Goal: Task Accomplishment & Management: Manage account settings

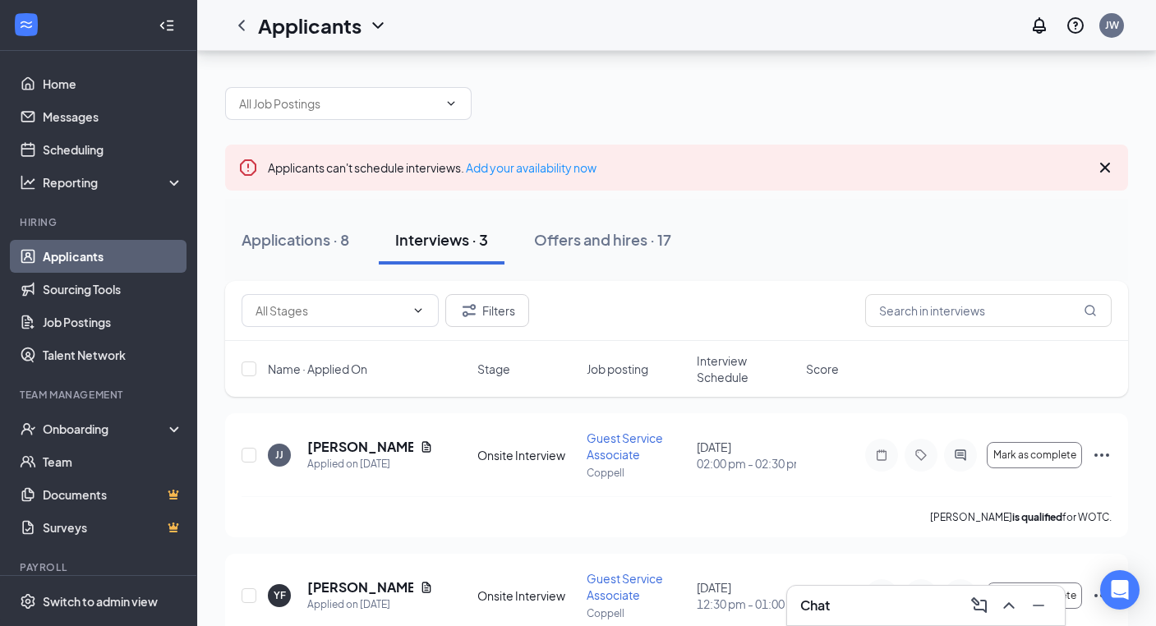
scroll to position [62, 0]
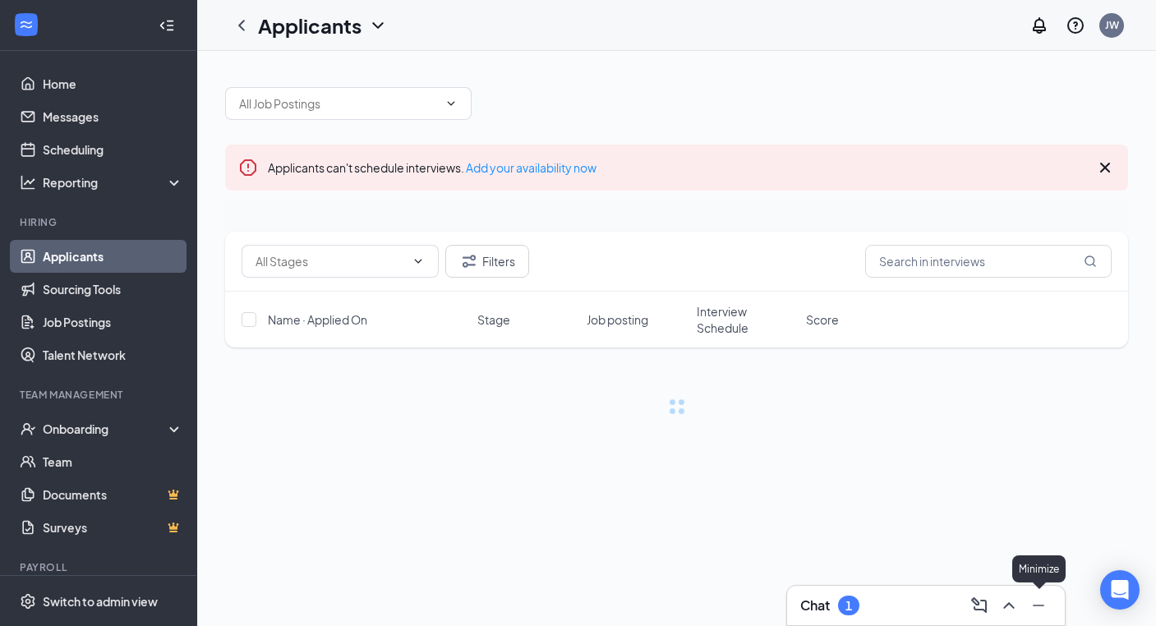
click at [1033, 608] on icon "Minimize" at bounding box center [1038, 606] width 20 height 20
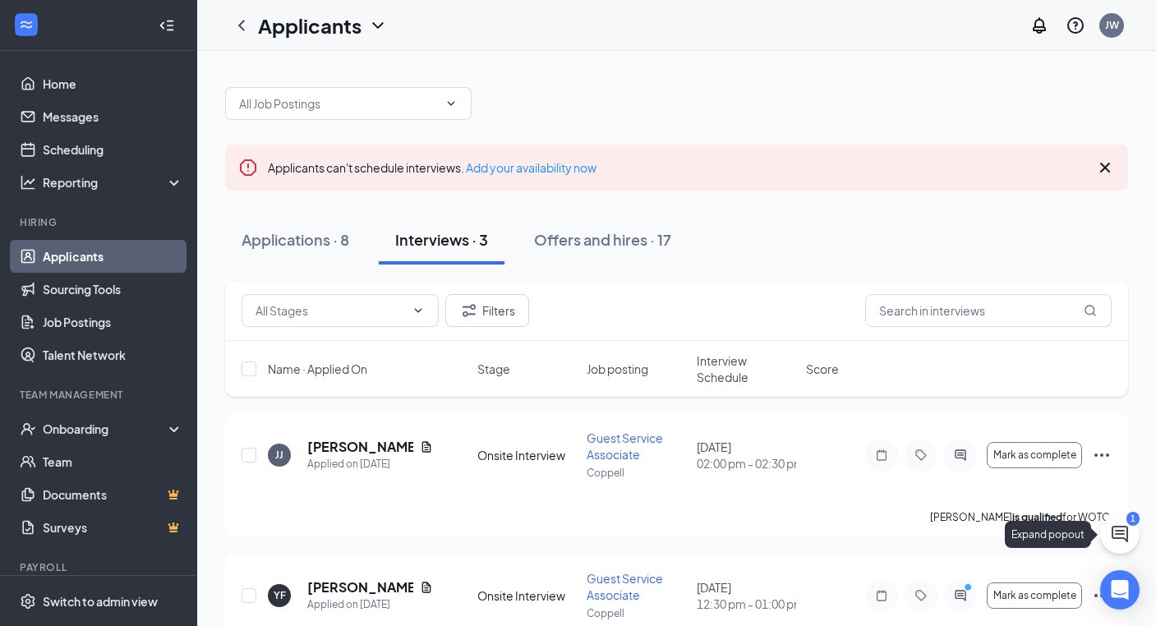
click at [1118, 532] on icon "ChatActive" at bounding box center [1120, 534] width 20 height 20
click at [886, 614] on div "Chat 1" at bounding box center [925, 605] width 251 height 26
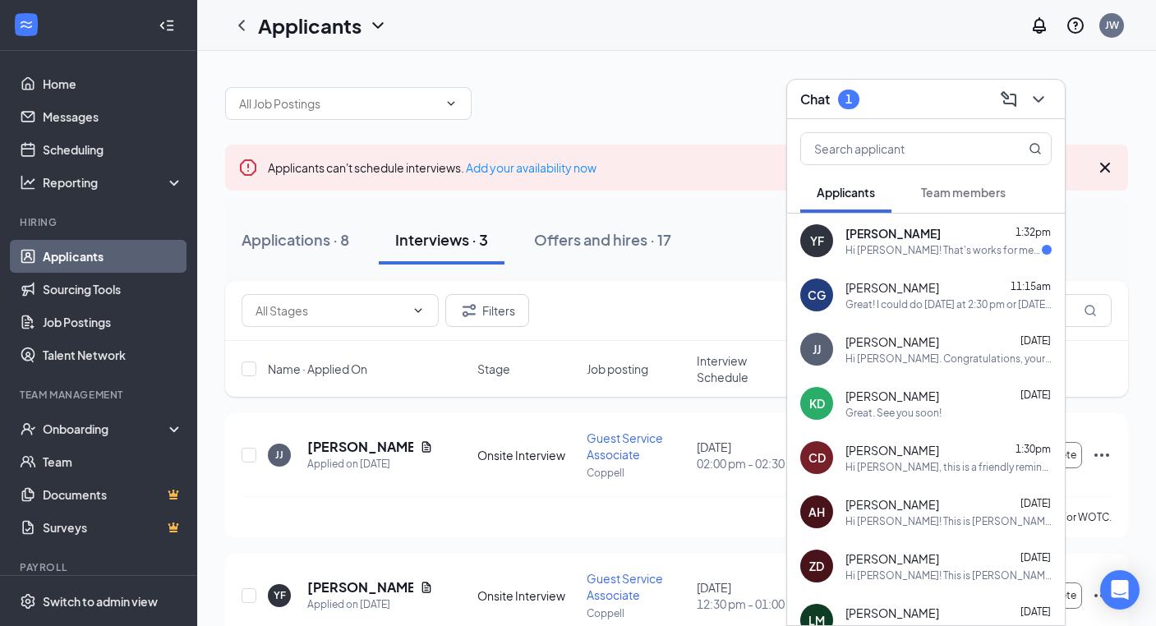
click at [910, 237] on span "[PERSON_NAME]" at bounding box center [892, 233] width 95 height 16
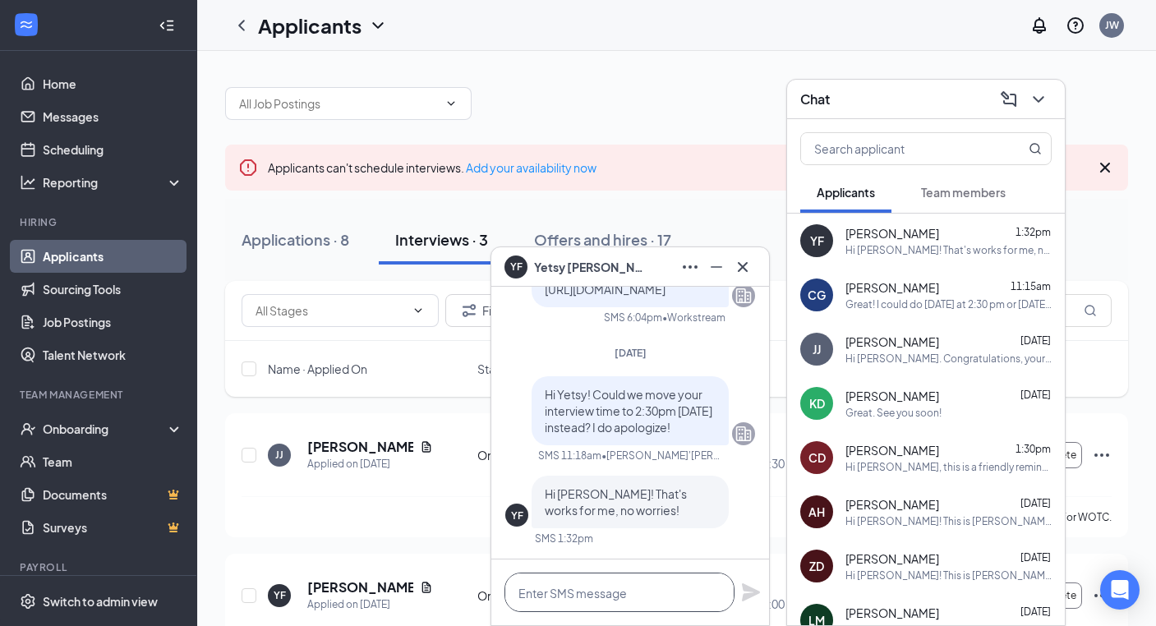
click at [582, 593] on textarea at bounding box center [619, 592] width 230 height 39
click at [580, 591] on textarea at bounding box center [619, 592] width 230 height 39
type textarea "Perfect! Thanks so much!"
click at [756, 589] on icon "Plane" at bounding box center [751, 592] width 20 height 20
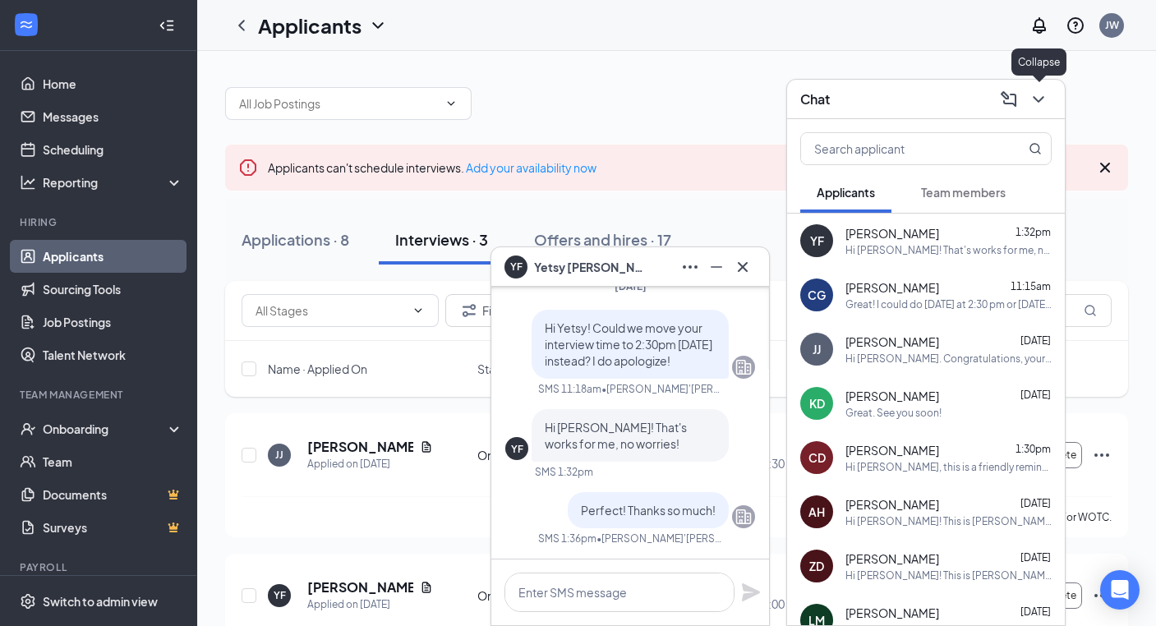
click at [1033, 90] on icon "ChevronDown" at bounding box center [1038, 100] width 20 height 20
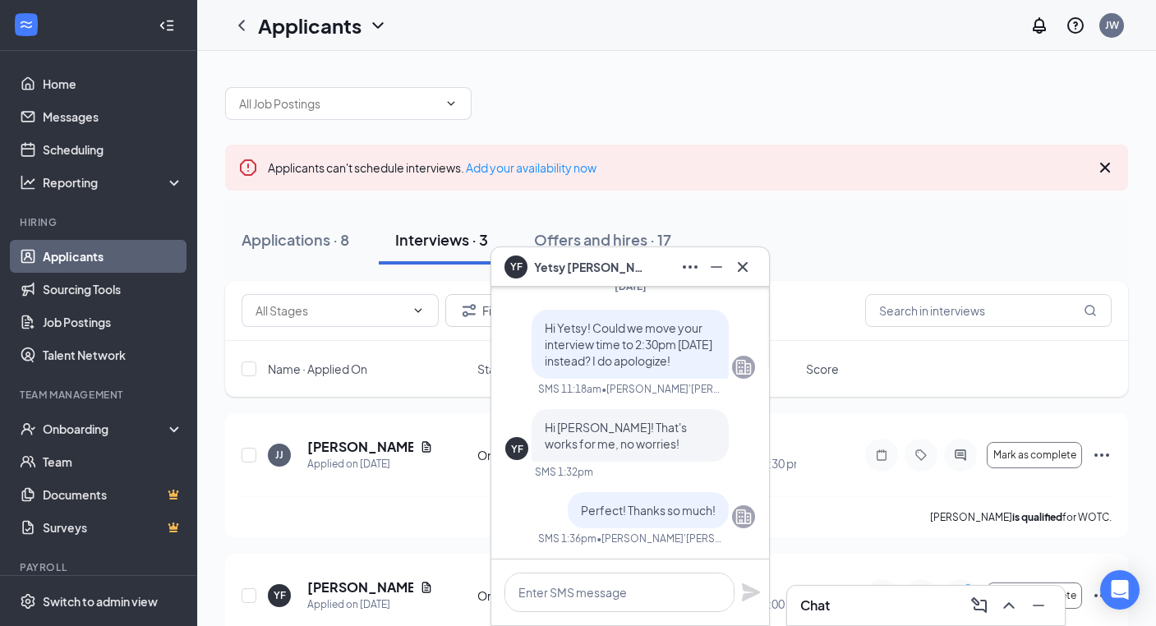
click at [670, 206] on div "Applications · 8 Interviews · 3 Offers and hires · 17" at bounding box center [676, 240] width 903 height 82
click at [750, 265] on icon "Cross" at bounding box center [743, 267] width 20 height 20
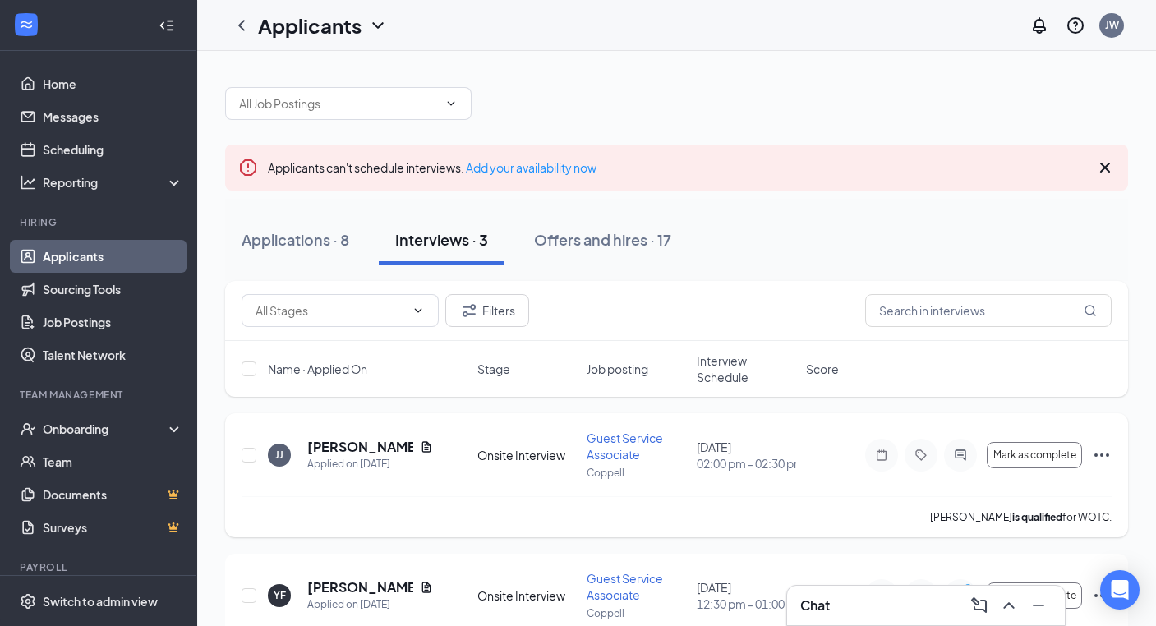
click at [707, 455] on span "02:00 pm - 02:30 pm" at bounding box center [746, 463] width 99 height 16
click at [1102, 453] on icon "Ellipses" at bounding box center [1102, 455] width 20 height 20
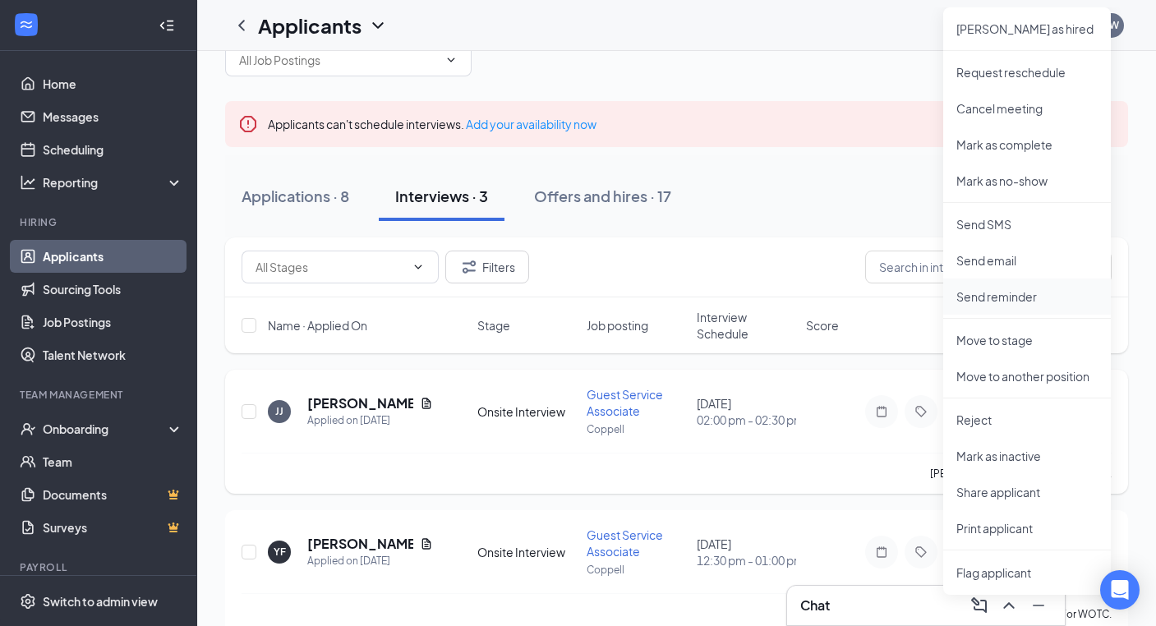
scroll to position [38, 0]
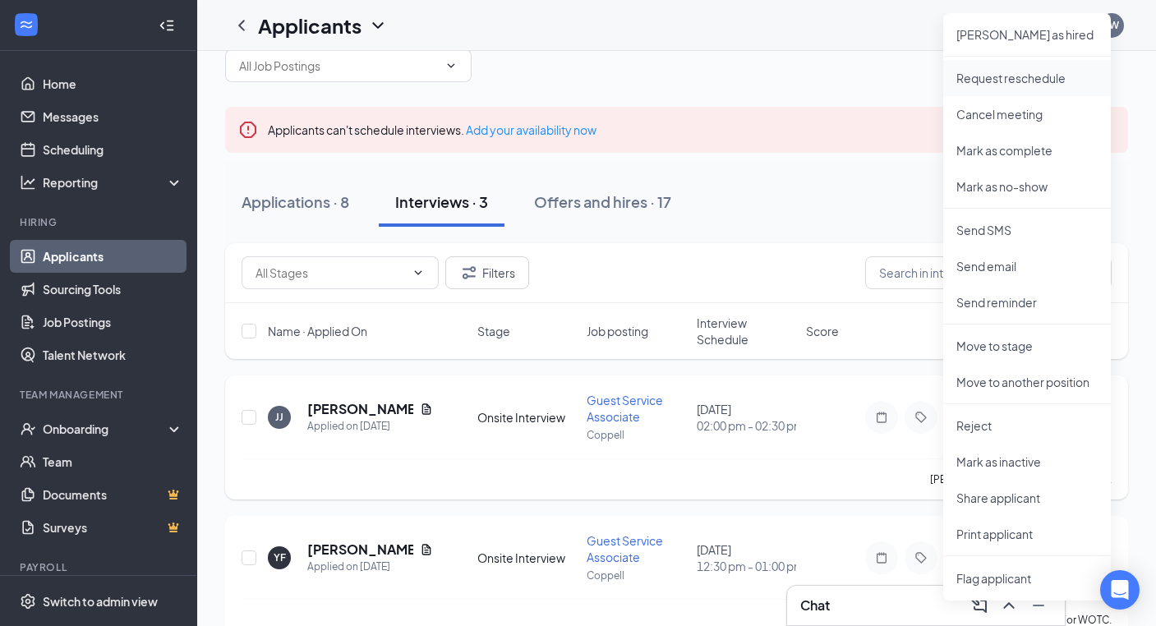
click at [1006, 81] on p "Request reschedule" at bounding box center [1026, 78] width 141 height 16
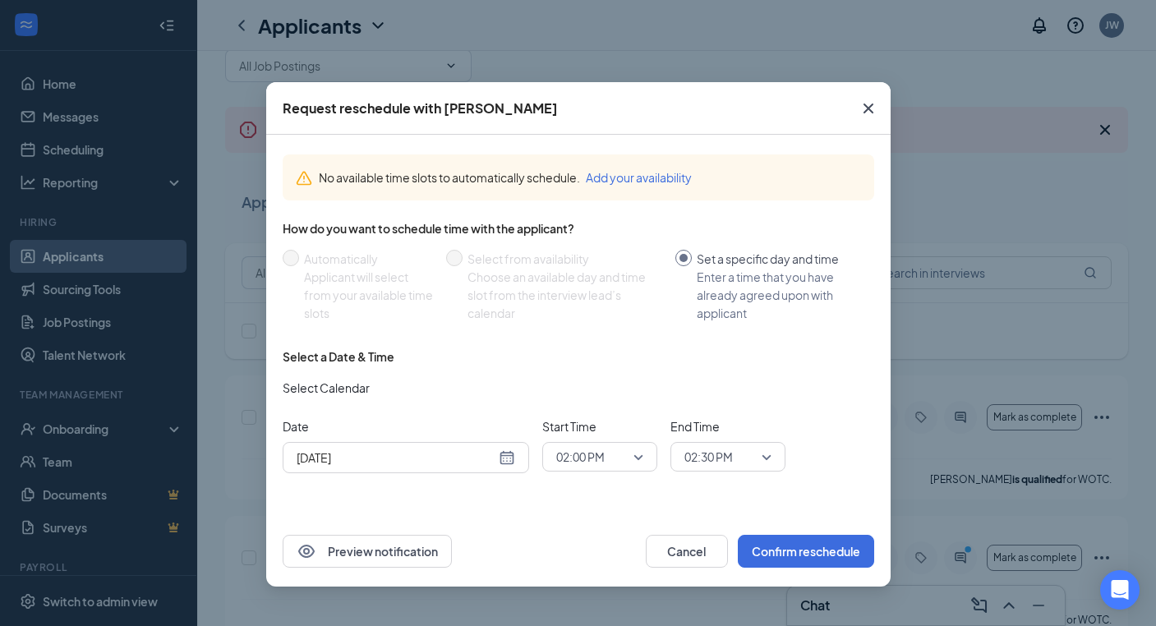
drag, startPoint x: 774, startPoint y: 104, endPoint x: 656, endPoint y: 95, distance: 118.6
click at [654, 95] on div "Request reschedule with [PERSON_NAME]" at bounding box center [578, 108] width 624 height 53
click at [883, 103] on span "Close" at bounding box center [868, 108] width 44 height 44
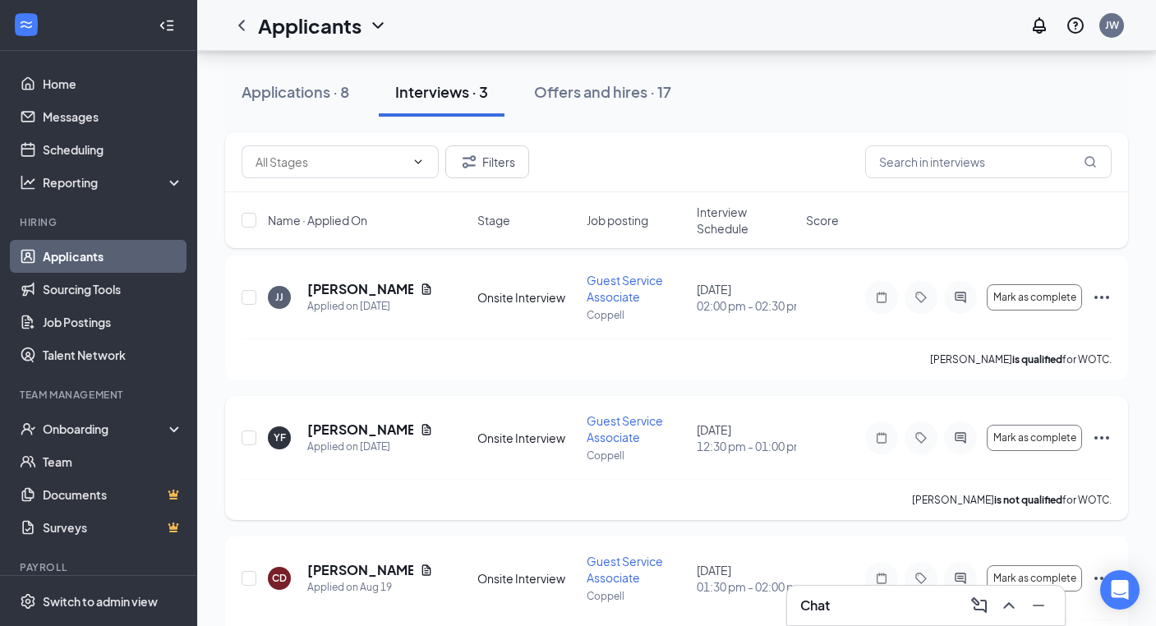
scroll to position [158, 0]
click at [1115, 435] on div "YF [PERSON_NAME] Applied on [DATE] Onsite Interview Guest Service Associate Cop…" at bounding box center [676, 458] width 903 height 124
click at [1107, 435] on icon "Ellipses" at bounding box center [1102, 438] width 20 height 20
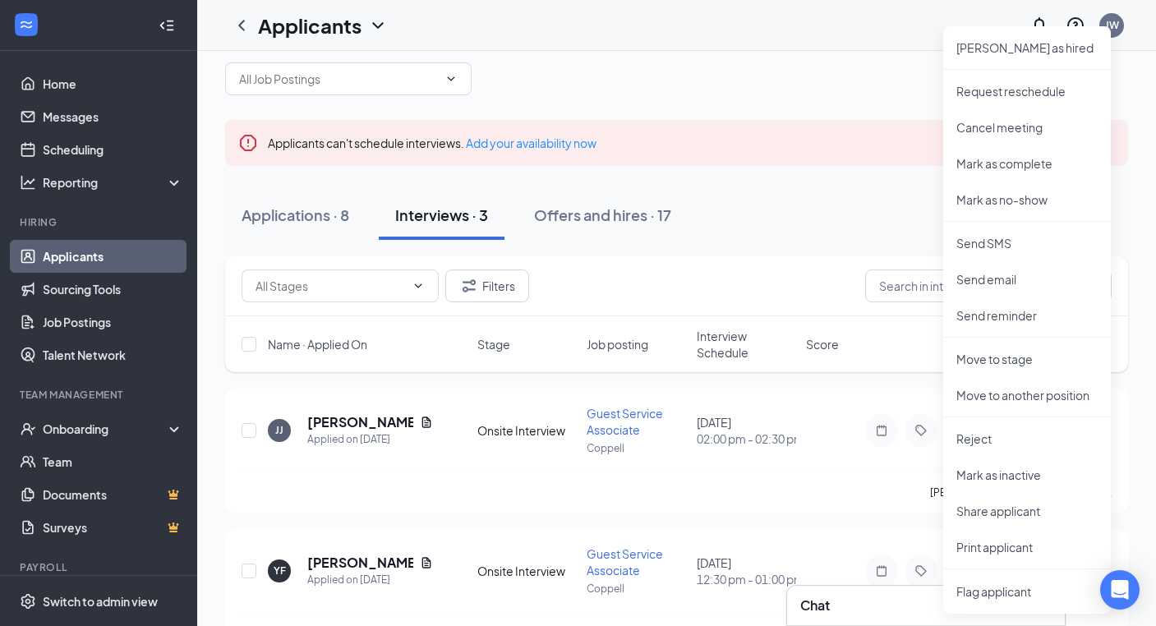
scroll to position [33, 0]
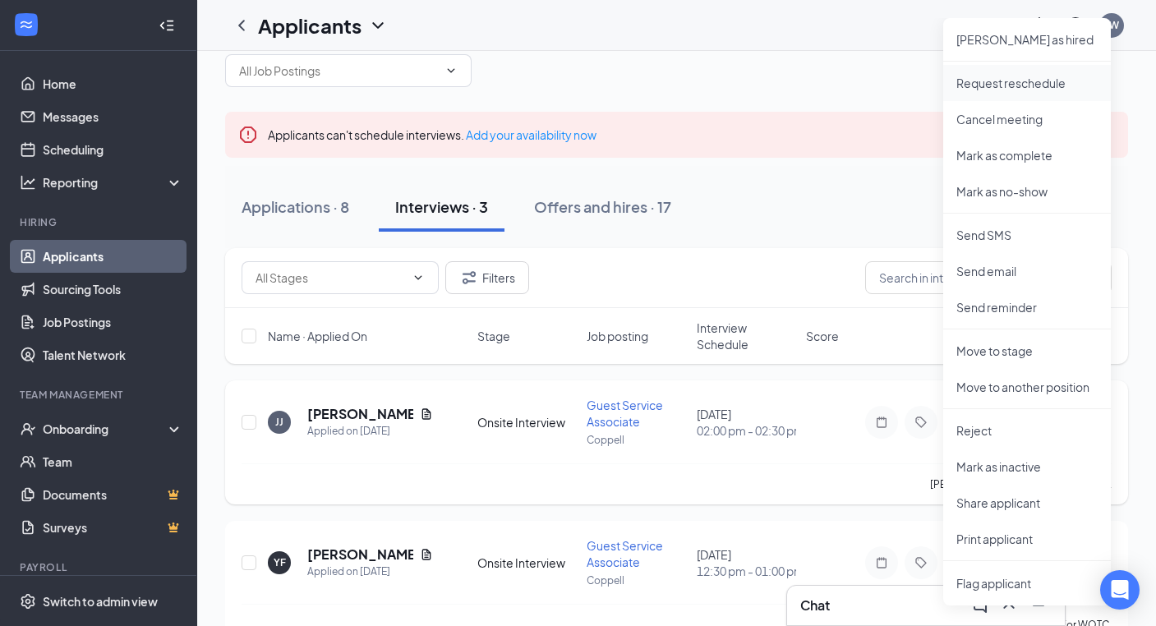
click at [1014, 86] on p "Request reschedule" at bounding box center [1026, 83] width 141 height 16
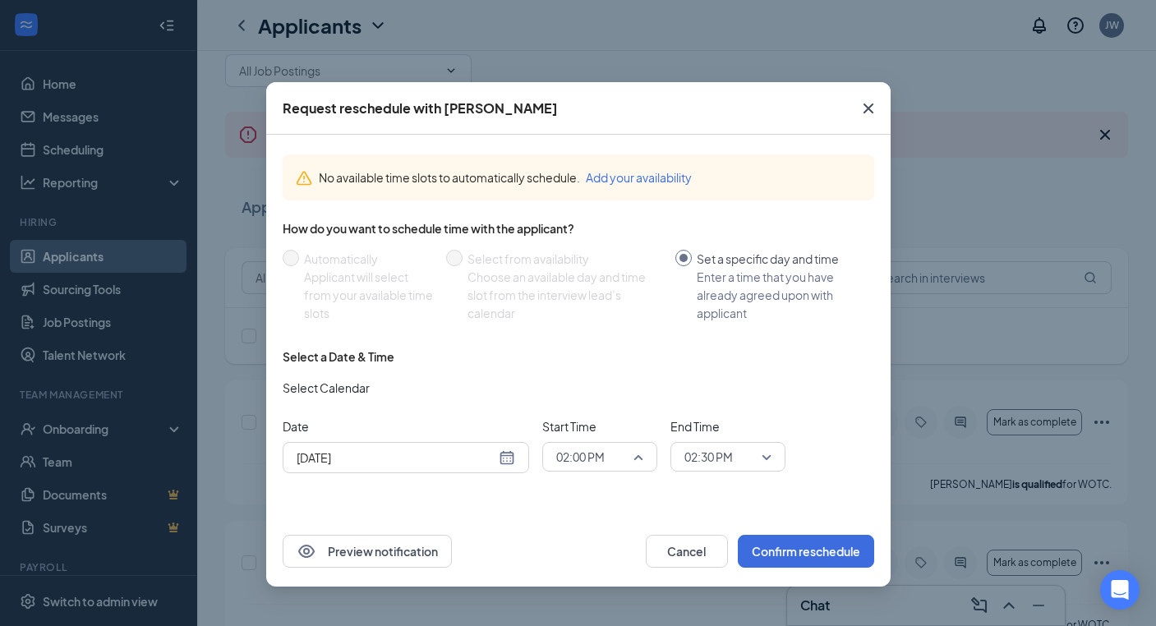
click at [607, 456] on span "02:00 PM" at bounding box center [592, 456] width 72 height 25
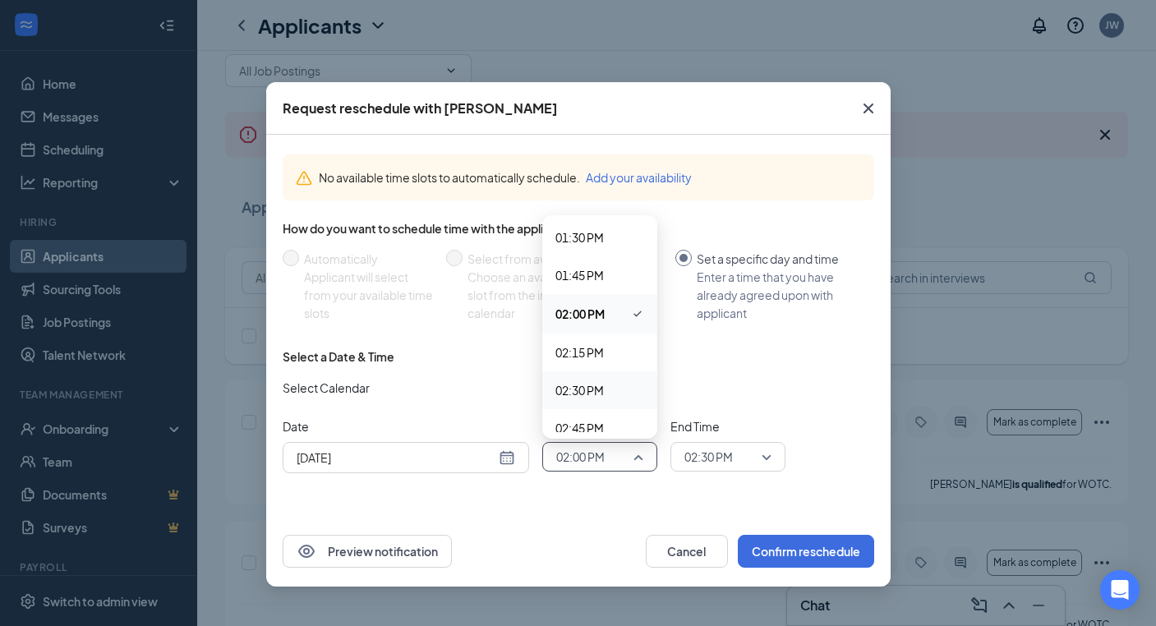
click at [598, 389] on span "02:30 PM" at bounding box center [579, 390] width 48 height 18
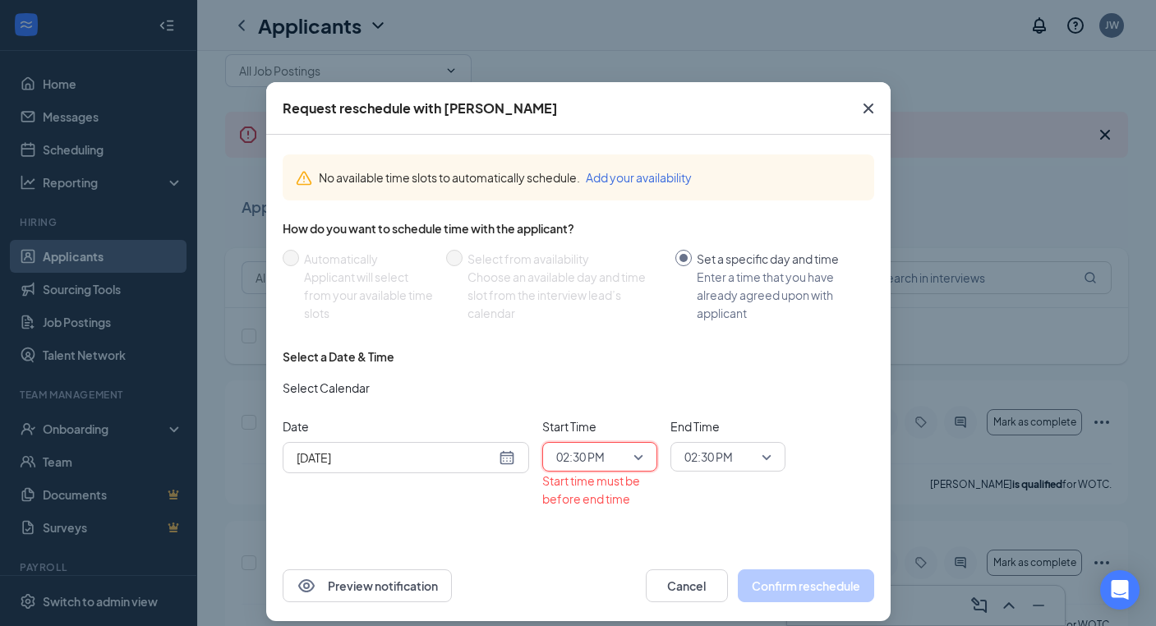
click at [704, 467] on span "02:30 PM" at bounding box center [708, 456] width 48 height 25
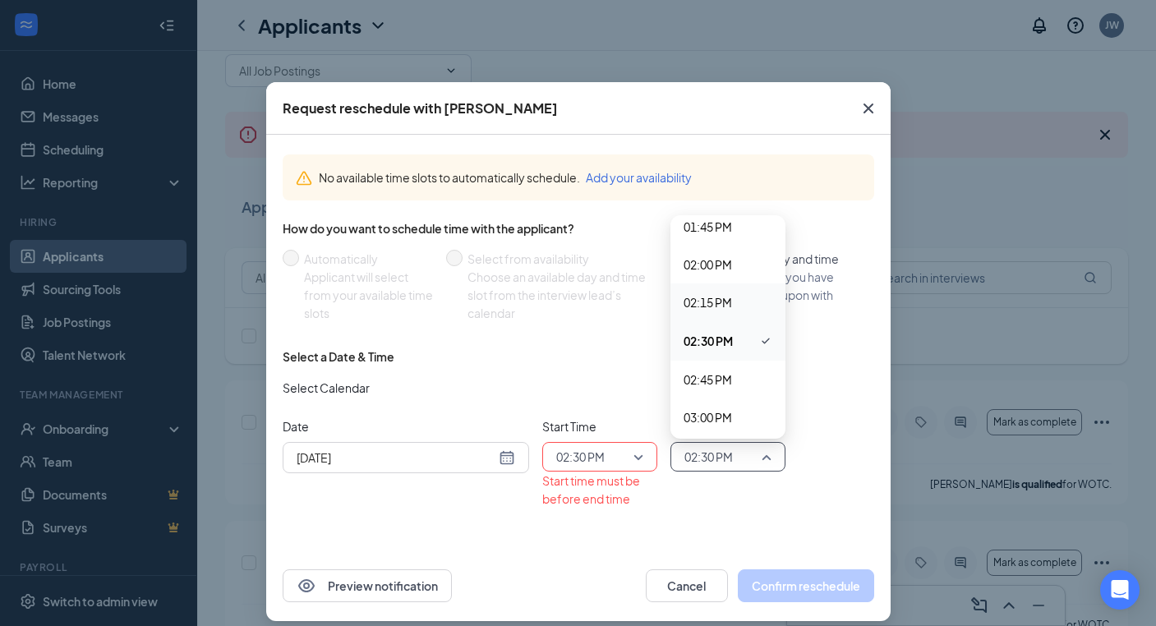
scroll to position [2097, 0]
click at [716, 420] on span "03:00 PM" at bounding box center [707, 412] width 48 height 18
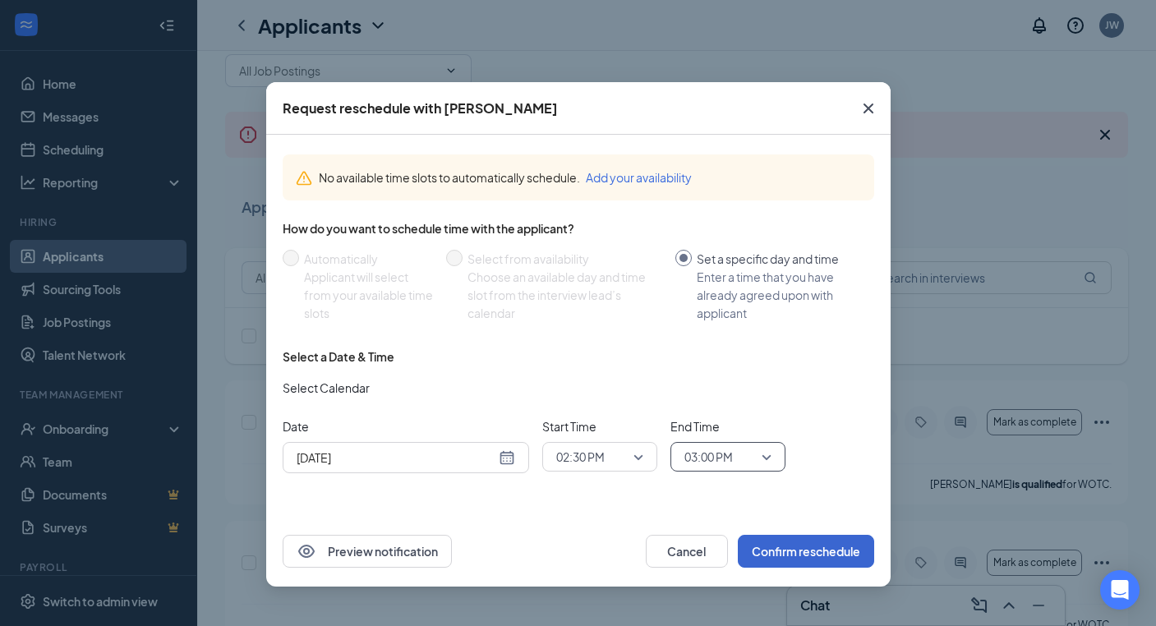
click at [807, 554] on button "Confirm reschedule" at bounding box center [806, 551] width 136 height 33
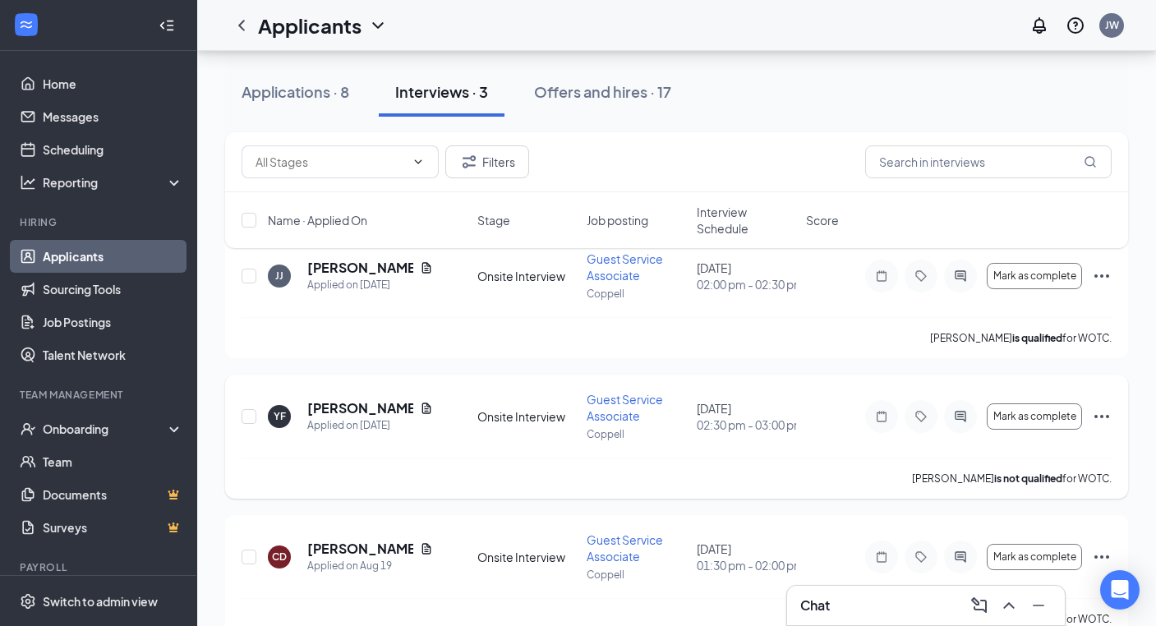
scroll to position [181, 0]
click at [1102, 424] on icon "Ellipses" at bounding box center [1102, 415] width 20 height 20
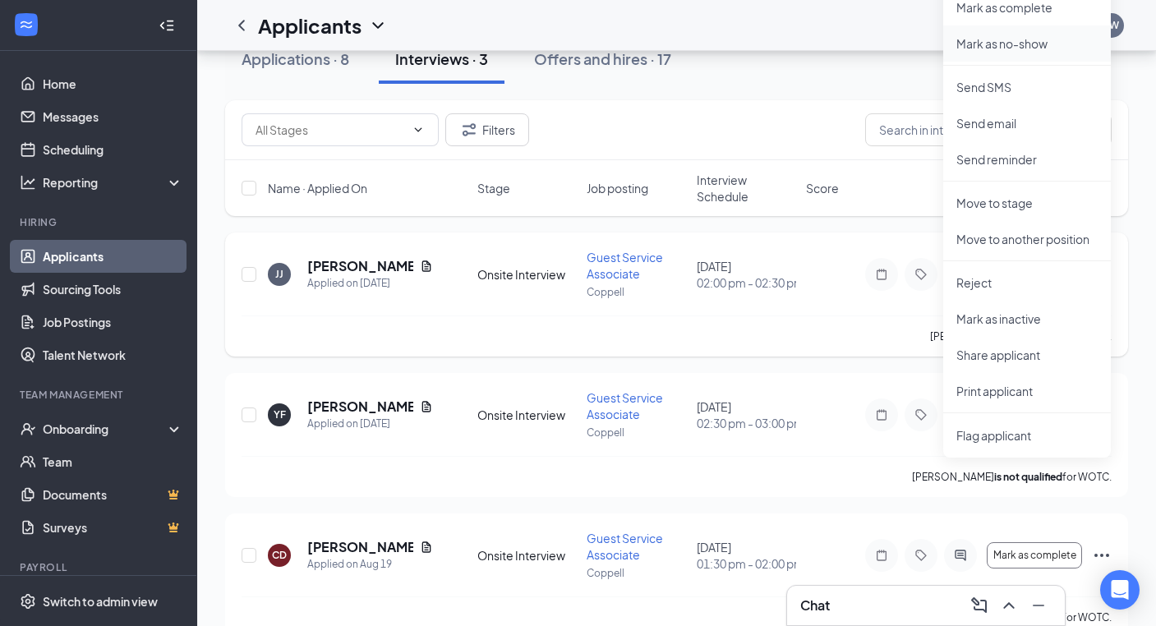
scroll to position [99, 0]
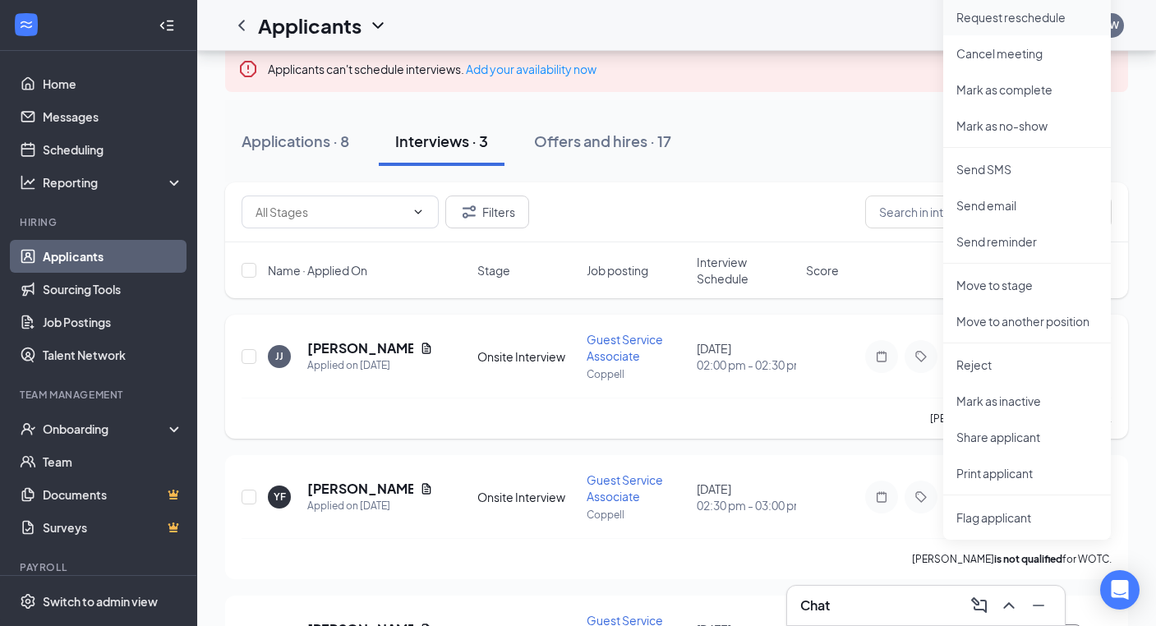
click at [1005, 21] on p "Request reschedule" at bounding box center [1026, 17] width 141 height 16
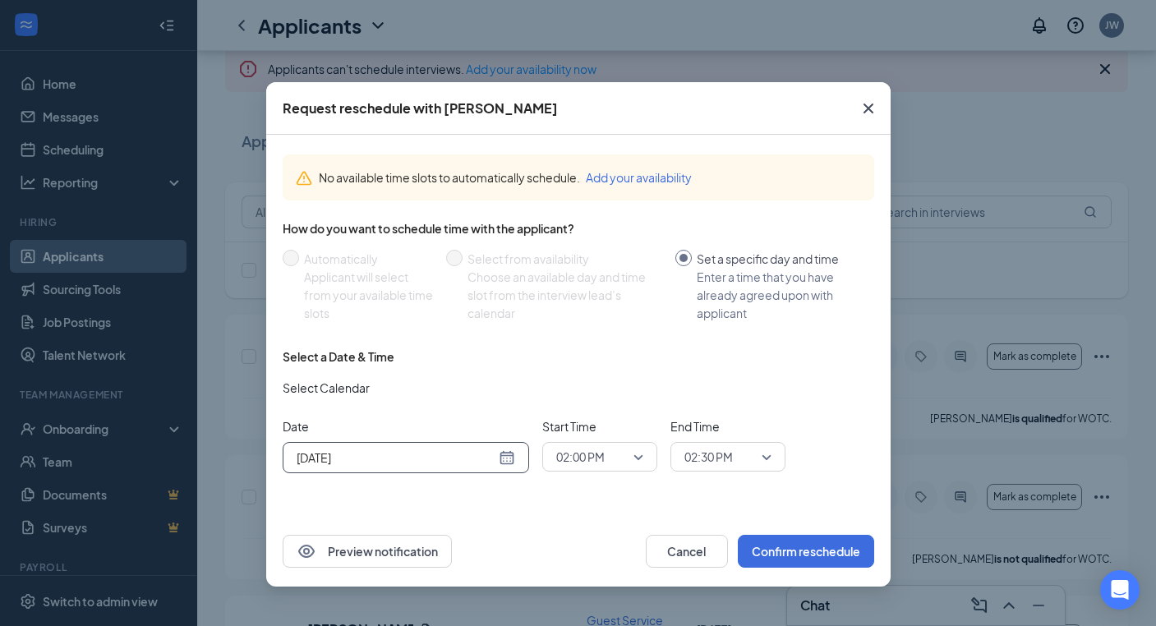
click at [509, 457] on div "[DATE]" at bounding box center [406, 458] width 219 height 18
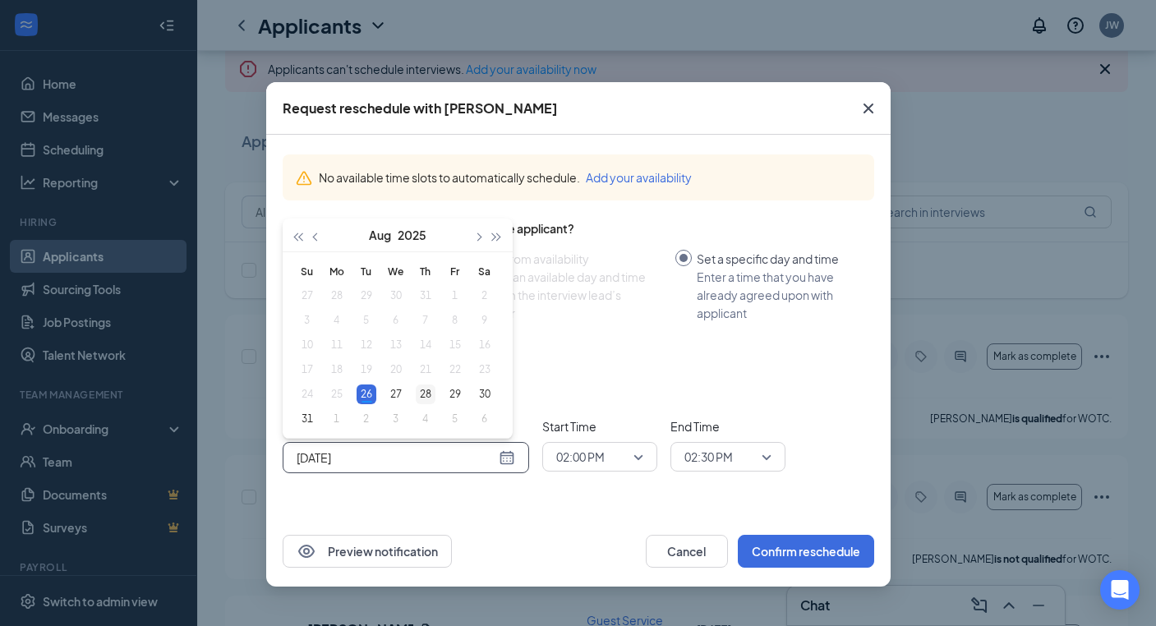
type input "[DATE]"
click at [430, 385] on div "28" at bounding box center [426, 394] width 20 height 20
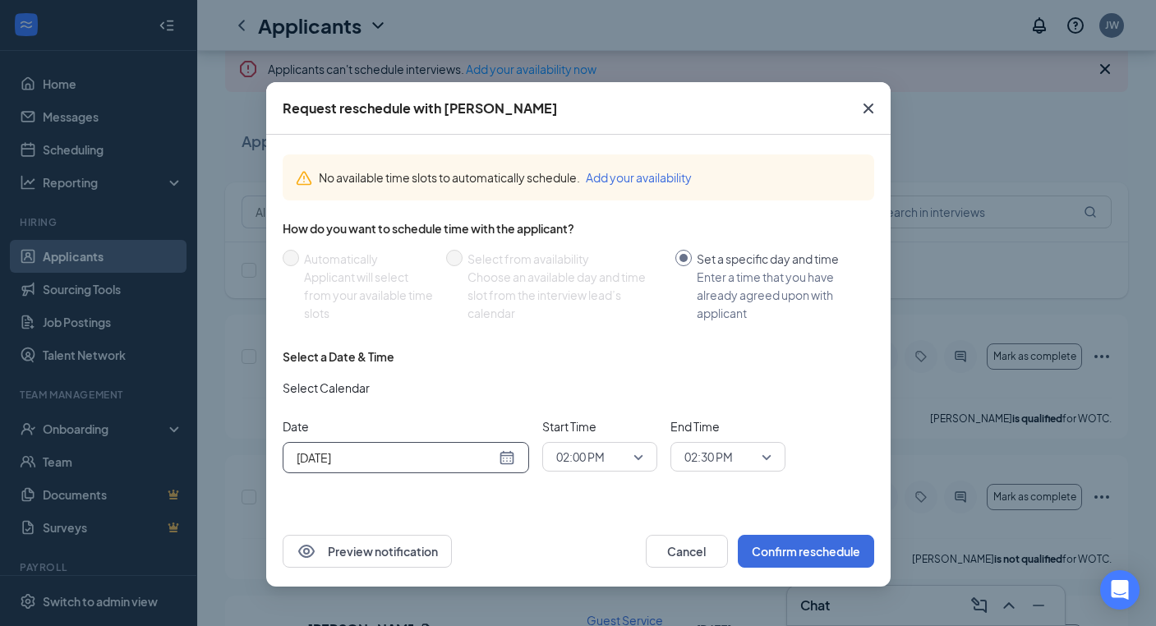
click at [647, 460] on div "02:00 PM" at bounding box center [599, 457] width 115 height 30
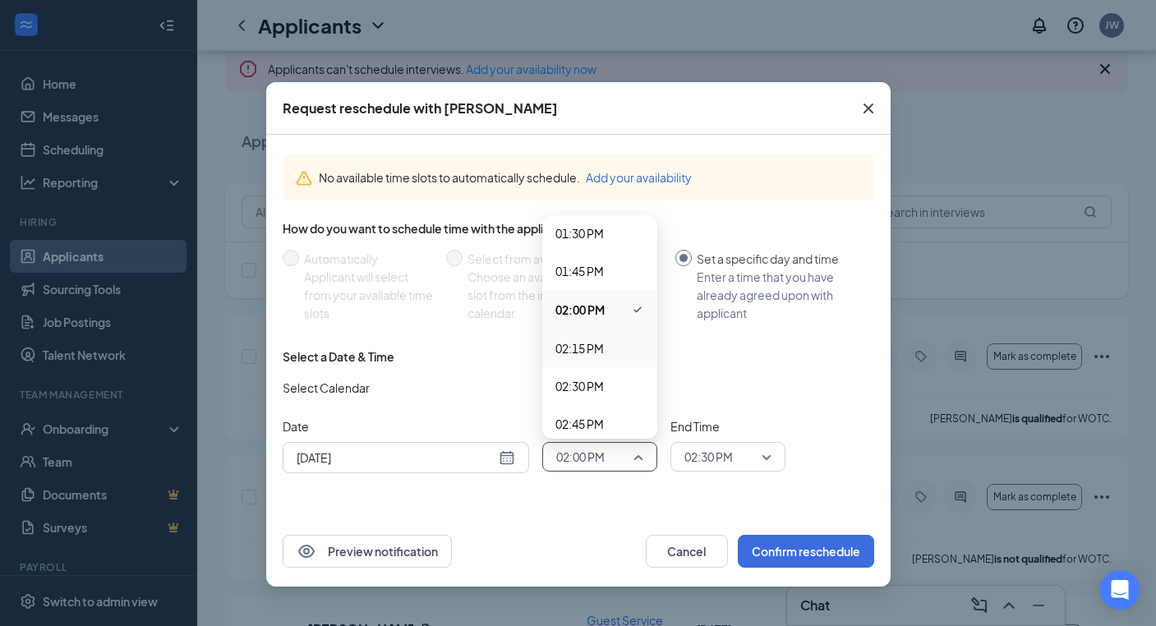
scroll to position [2047, 0]
click at [604, 392] on span "02:30 PM" at bounding box center [579, 387] width 48 height 18
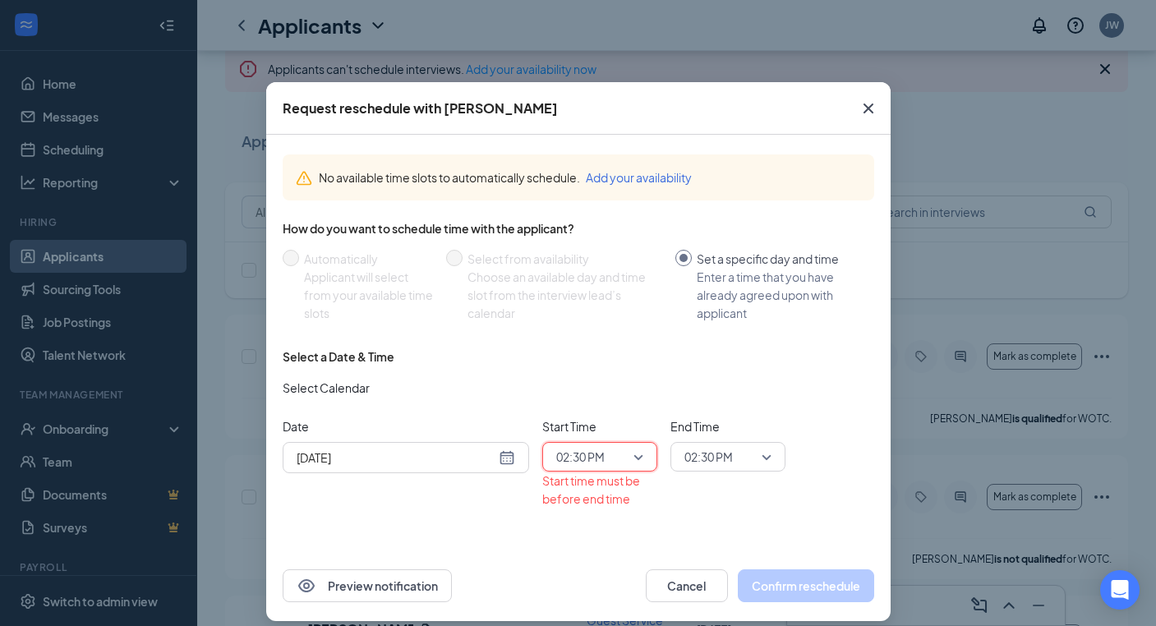
click at [731, 449] on span "02:30 PM" at bounding box center [708, 456] width 48 height 25
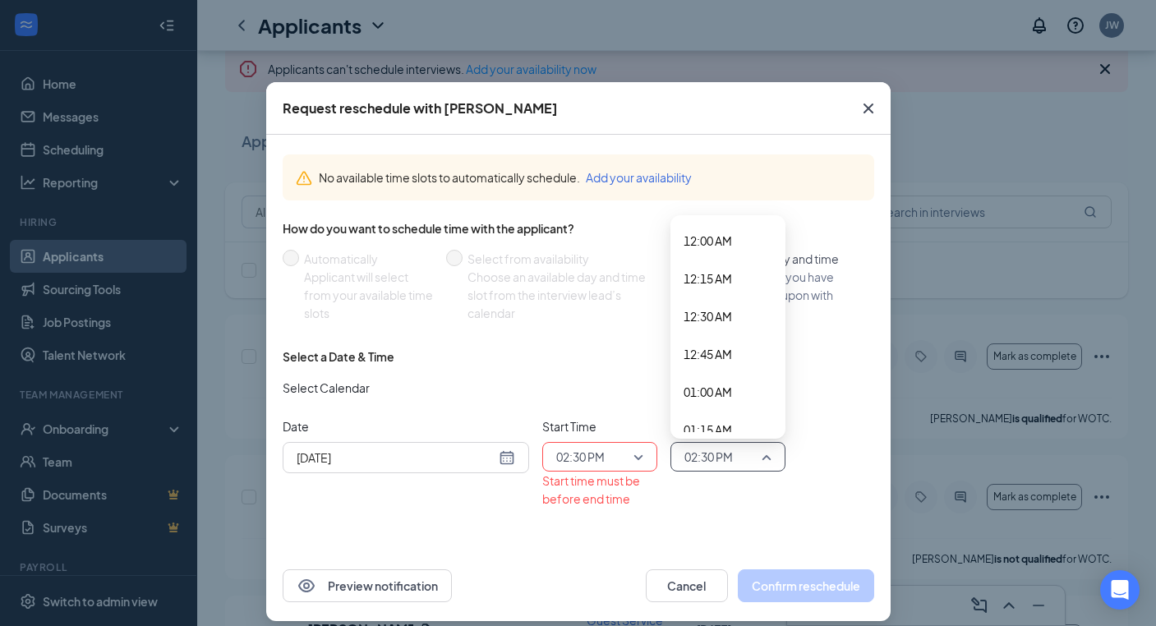
scroll to position [2021, 0]
click at [721, 344] on span "02:00 PM" at bounding box center [707, 336] width 48 height 18
click at [733, 466] on span "02:00 PM" at bounding box center [708, 456] width 48 height 25
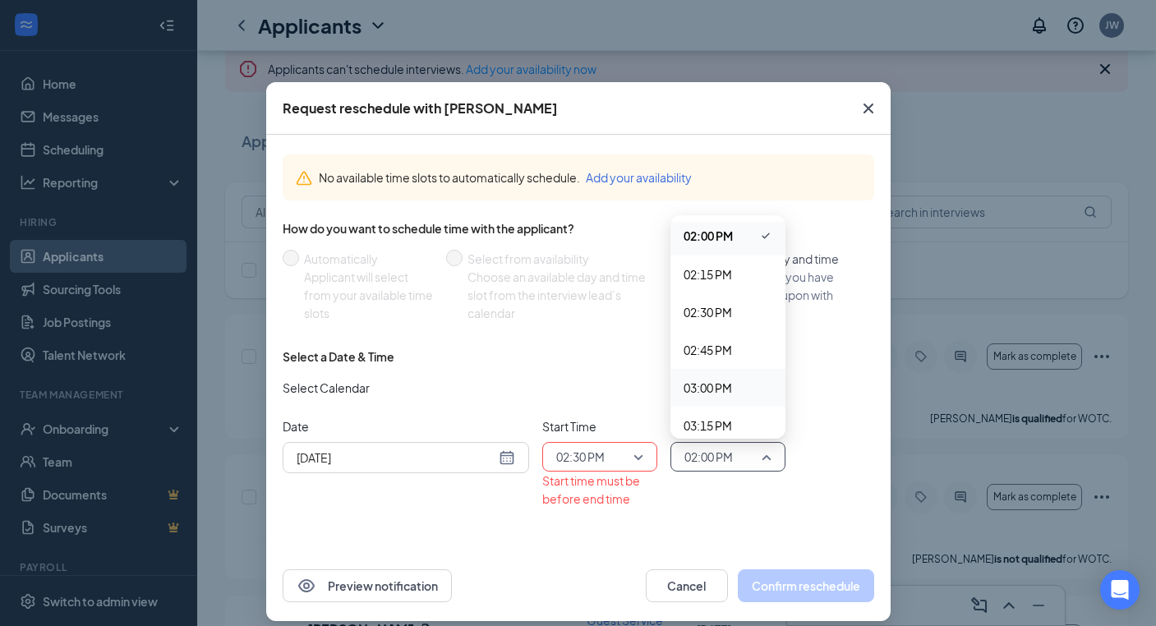
click at [713, 399] on div "03:00 PM" at bounding box center [727, 388] width 115 height 38
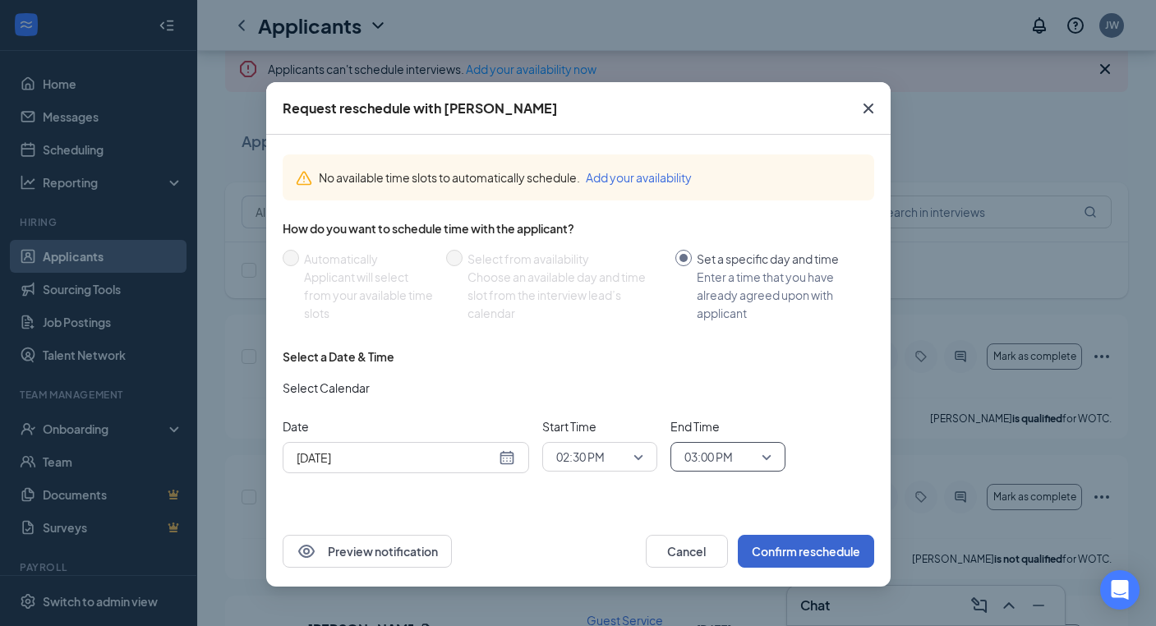
click at [792, 544] on button "Confirm reschedule" at bounding box center [806, 551] width 136 height 33
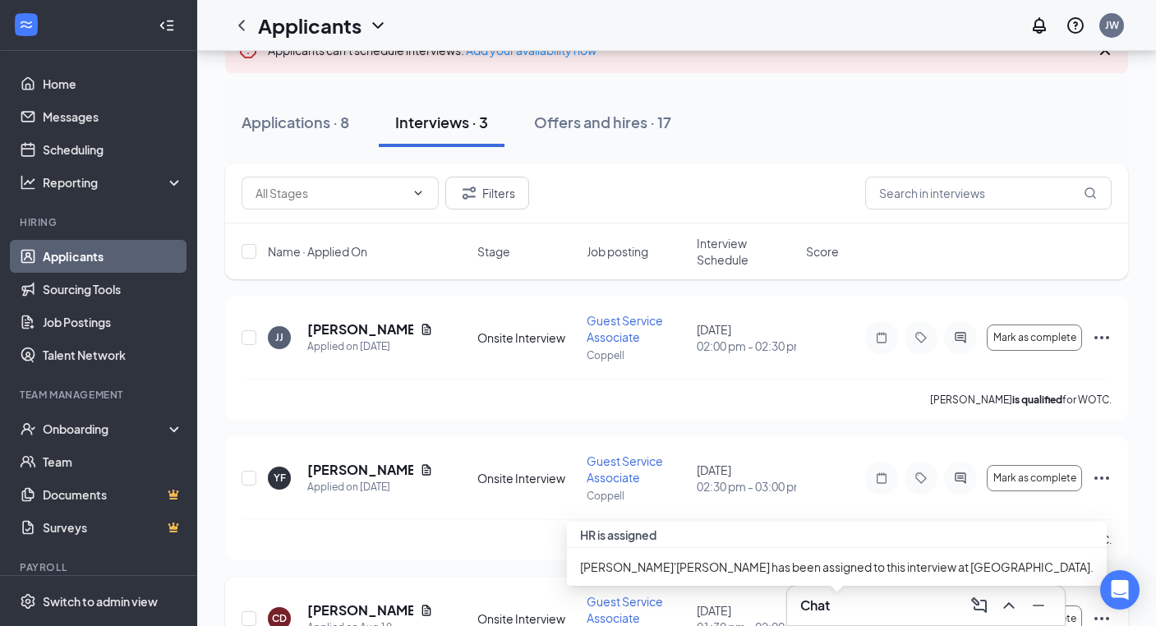
scroll to position [116, 0]
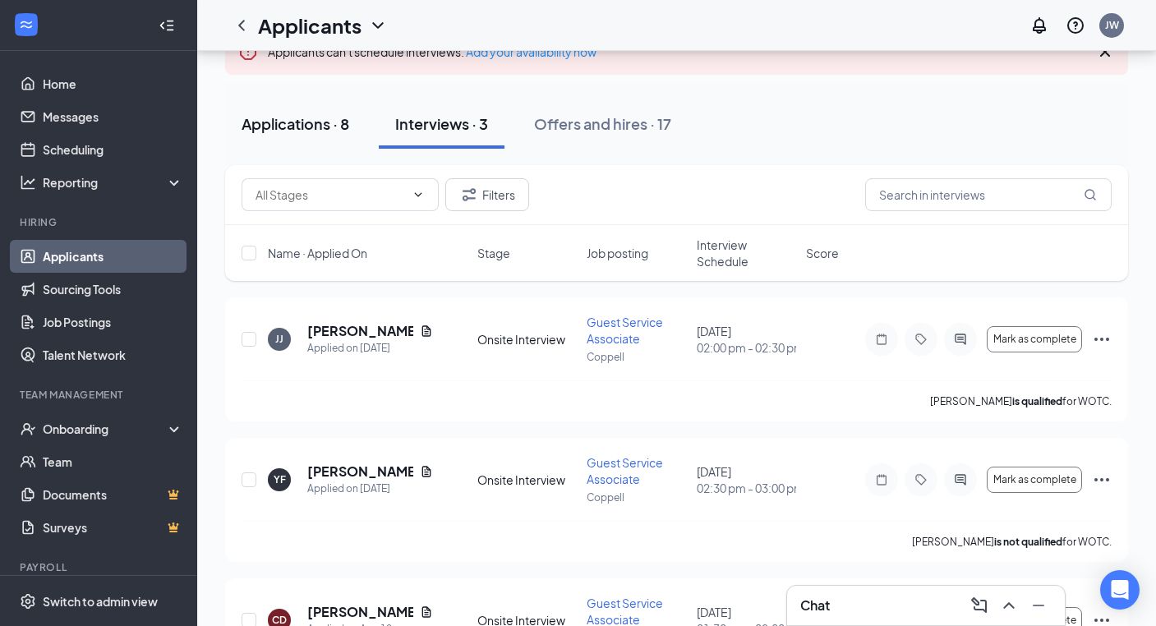
click at [316, 136] on button "Applications · 8" at bounding box center [295, 123] width 140 height 49
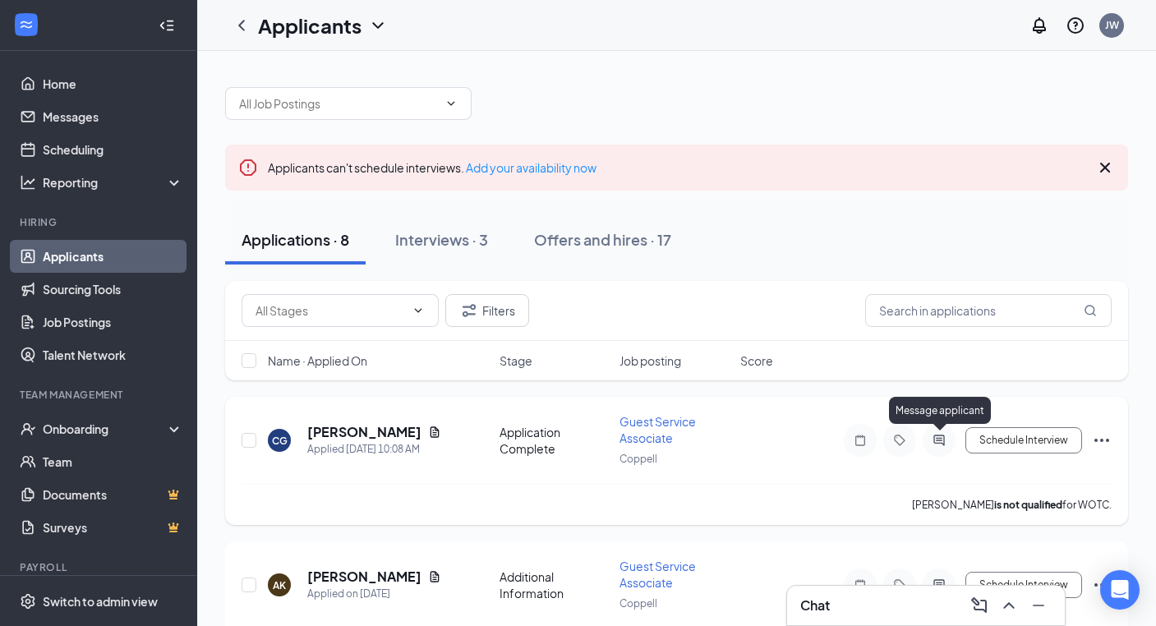
click at [942, 442] on icon "ActiveChat" at bounding box center [939, 440] width 20 height 13
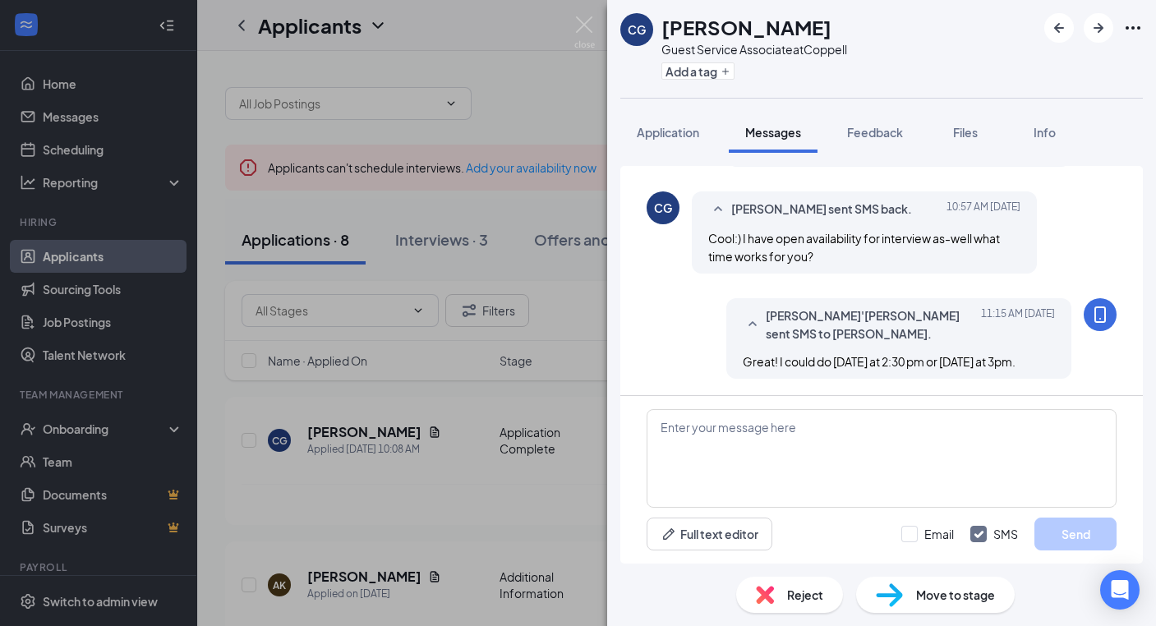
scroll to position [599, 0]
click at [589, 20] on img at bounding box center [584, 32] width 21 height 32
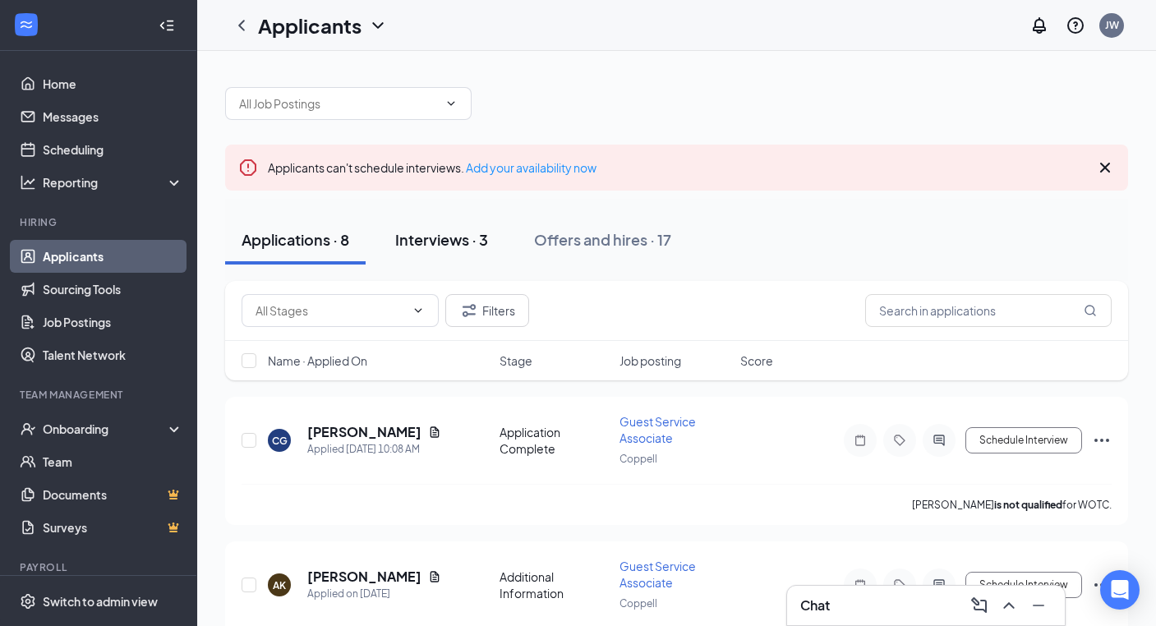
click at [479, 252] on button "Interviews · 3" at bounding box center [442, 239] width 126 height 49
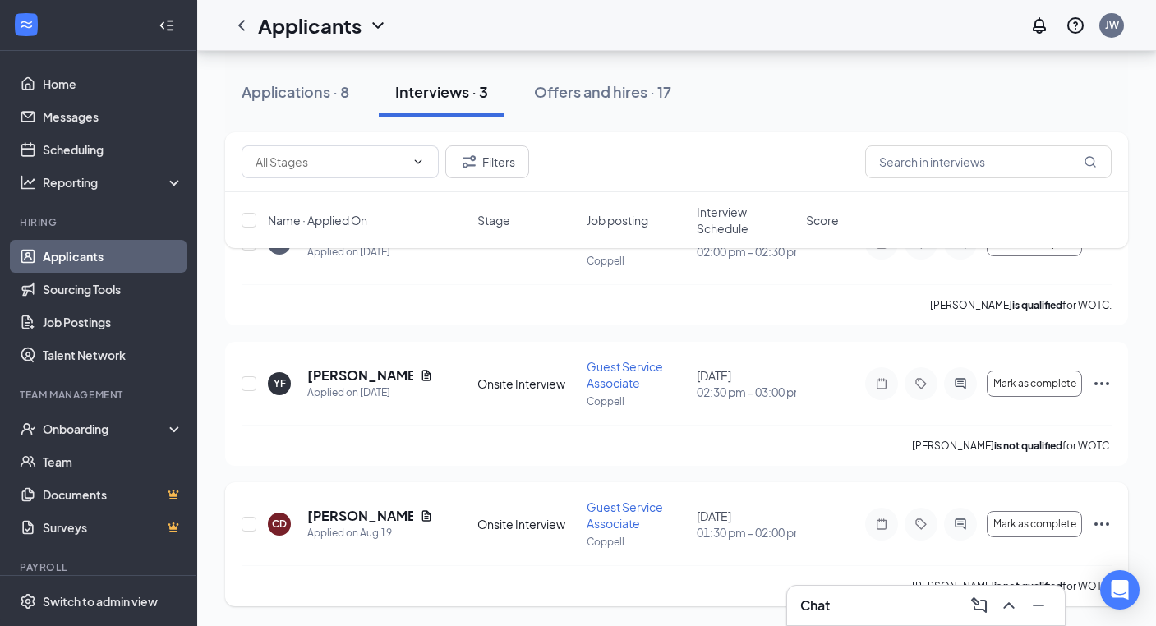
scroll to position [212, 0]
